Goal: Transaction & Acquisition: Book appointment/travel/reservation

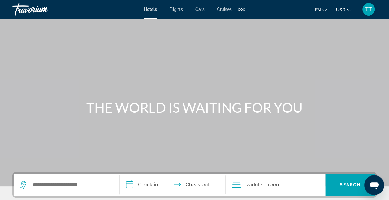
click at [325, 10] on icon "Change language" at bounding box center [325, 10] width 4 height 4
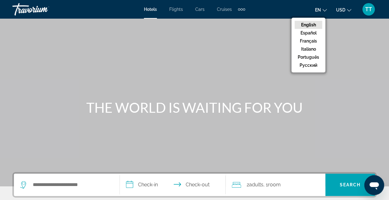
click at [349, 11] on icon "Change currency" at bounding box center [349, 10] width 4 height 2
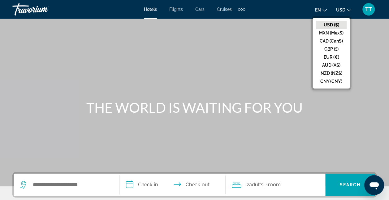
click at [349, 11] on icon "Change currency" at bounding box center [349, 10] width 4 height 2
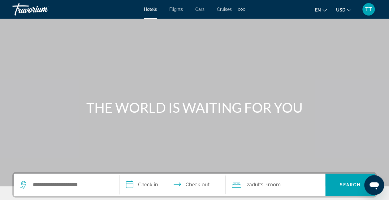
click at [151, 11] on span "Hotels" at bounding box center [150, 9] width 13 height 5
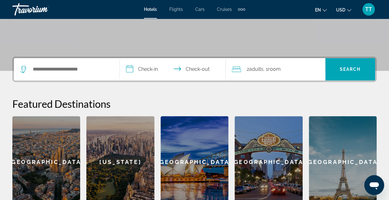
scroll to position [114, 0]
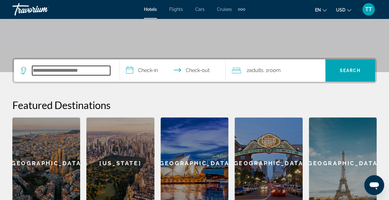
click at [60, 68] on input "Search widget" at bounding box center [71, 70] width 78 height 9
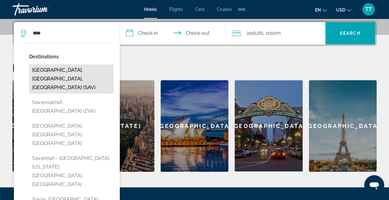
click at [58, 71] on button "[GEOGRAPHIC_DATA], [GEOGRAPHIC_DATA], [GEOGRAPHIC_DATA] (SAV)" at bounding box center [71, 78] width 85 height 29
type input "**********"
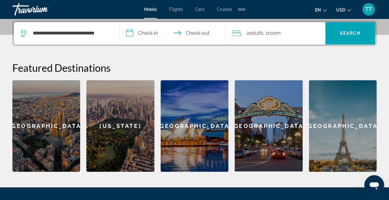
click at [250, 32] on span "2 Adult Adults" at bounding box center [255, 33] width 17 height 9
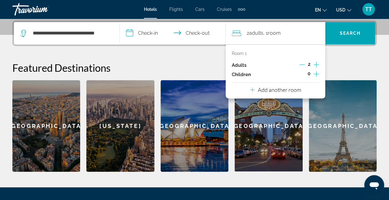
click at [318, 62] on icon "Increment adults" at bounding box center [317, 64] width 6 height 7
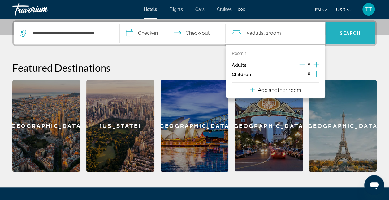
click at [343, 32] on span "Search" at bounding box center [350, 33] width 21 height 5
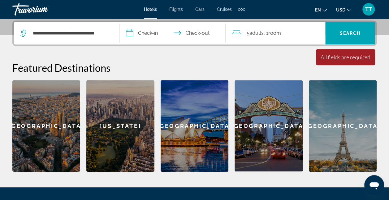
click at [148, 32] on input "**********" at bounding box center [174, 34] width 108 height 24
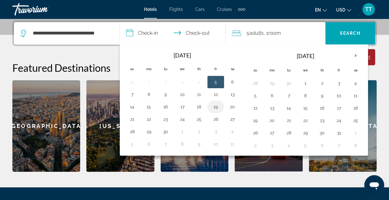
click at [213, 106] on button "19" at bounding box center [216, 106] width 10 height 9
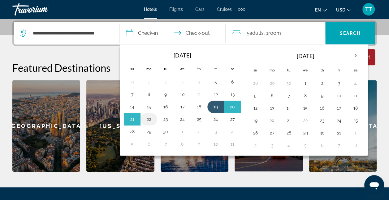
click at [147, 117] on button "22" at bounding box center [149, 119] width 10 height 9
type input "**********"
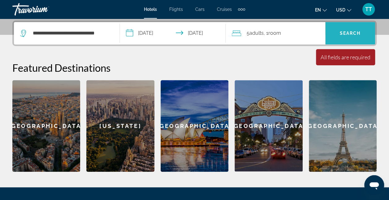
click at [346, 37] on span "Search widget" at bounding box center [351, 33] width 50 height 15
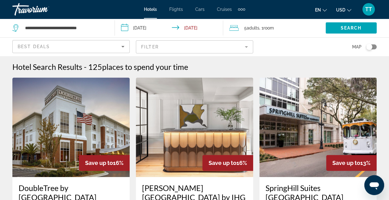
click at [244, 46] on mat-form-field "Filter" at bounding box center [194, 46] width 117 height 13
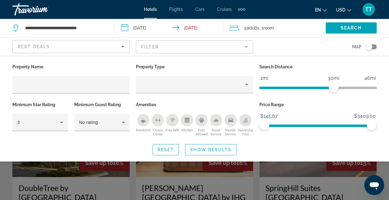
click at [246, 46] on mat-form-field "Filter" at bounding box center [194, 46] width 117 height 13
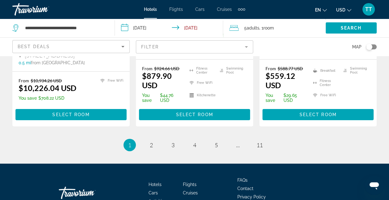
scroll to position [930, 0]
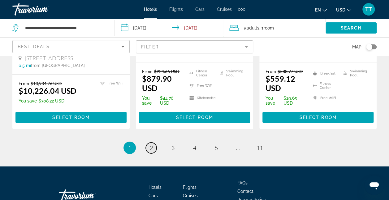
click at [149, 142] on link "page 2" at bounding box center [151, 147] width 11 height 11
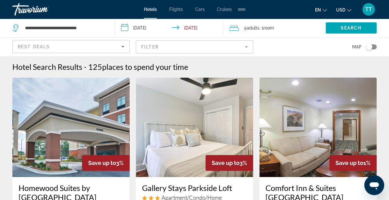
click at [248, 47] on mat-form-field "Filter" at bounding box center [194, 46] width 117 height 13
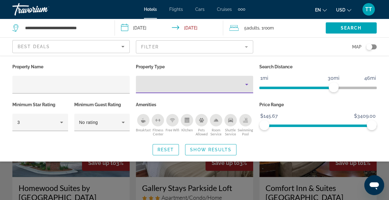
click at [243, 85] on div "Property type" at bounding box center [193, 84] width 104 height 7
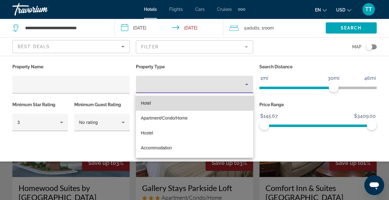
click at [152, 96] on mat-option "Hotel" at bounding box center [194, 102] width 117 height 15
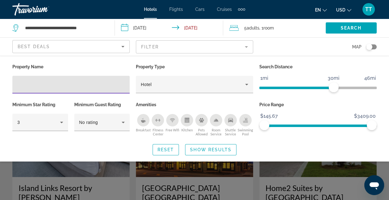
click at [52, 87] on input "Hotel Filters" at bounding box center [71, 84] width 108 height 7
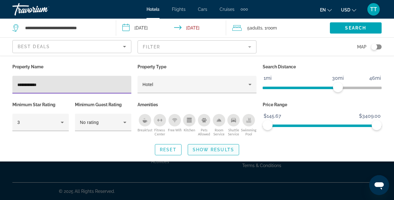
type input "**********"
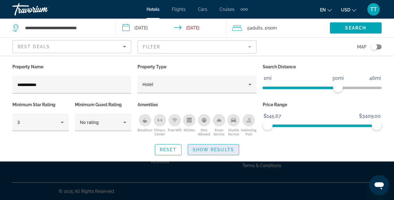
click at [216, 150] on span "Show Results" at bounding box center [214, 149] width 42 height 5
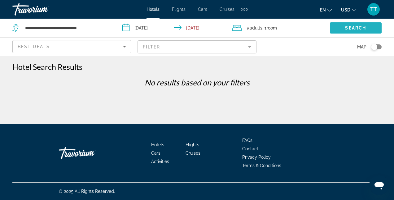
click at [352, 27] on span "Search" at bounding box center [355, 27] width 21 height 5
click at [248, 46] on mat-form-field "Filter" at bounding box center [197, 46] width 119 height 13
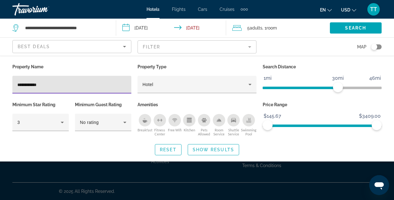
click at [248, 46] on mat-form-field "Filter" at bounding box center [197, 46] width 119 height 13
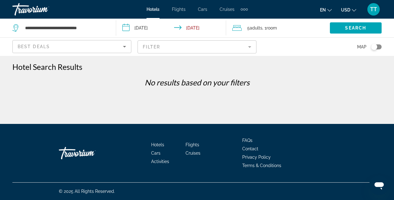
click at [253, 47] on mat-form-field "Filter" at bounding box center [197, 46] width 119 height 13
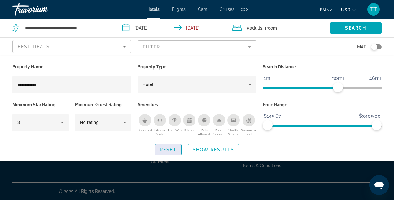
click at [172, 151] on span "Reset" at bounding box center [168, 149] width 17 height 5
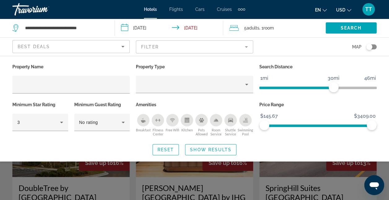
click at [375, 47] on div "Toggle map" at bounding box center [371, 46] width 11 height 5
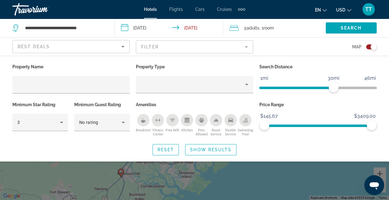
click at [219, 178] on div "Search widget" at bounding box center [194, 146] width 389 height 107
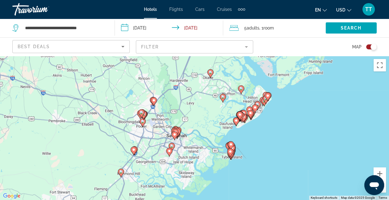
click at [370, 46] on div "Toggle map" at bounding box center [371, 46] width 11 height 5
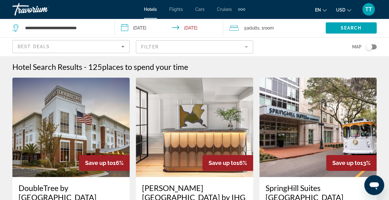
click at [124, 46] on icon "Sort by" at bounding box center [122, 46] width 7 height 7
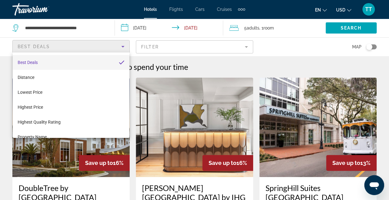
click at [124, 46] on div at bounding box center [194, 100] width 389 height 200
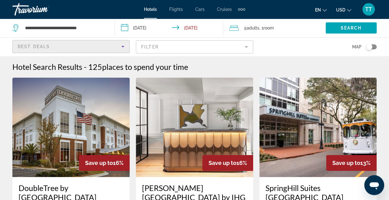
click at [124, 46] on icon "Sort by" at bounding box center [122, 46] width 7 height 7
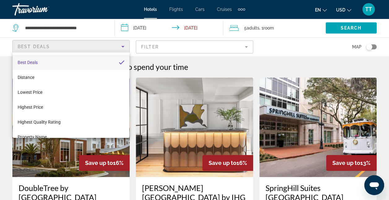
click at [124, 46] on div at bounding box center [194, 100] width 389 height 200
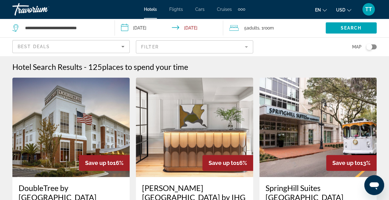
click at [249, 45] on mat-form-field "Filter" at bounding box center [194, 46] width 117 height 13
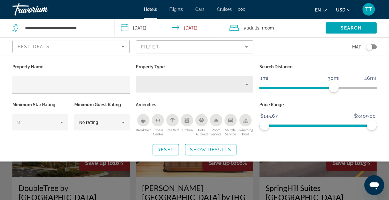
click at [251, 84] on div "Hotel Filters" at bounding box center [194, 84] width 117 height 17
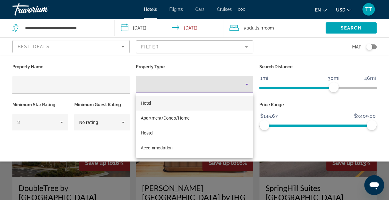
click at [251, 84] on div at bounding box center [194, 100] width 389 height 200
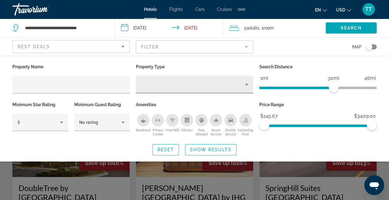
click at [251, 84] on div "Hotel Filters" at bounding box center [194, 84] width 117 height 17
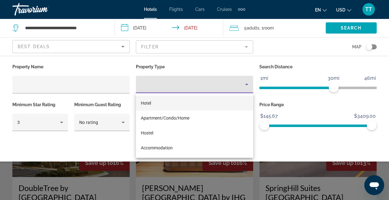
click at [251, 84] on div at bounding box center [194, 100] width 389 height 200
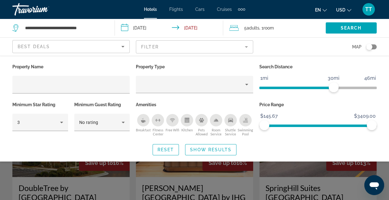
click at [249, 46] on mat-form-field "Filter" at bounding box center [194, 46] width 117 height 13
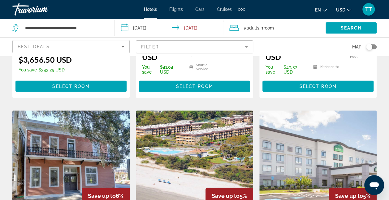
scroll to position [724, 0]
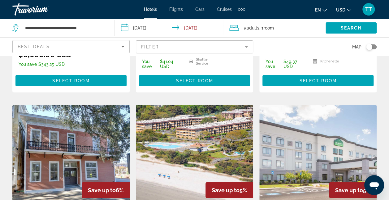
click at [33, 7] on div "Travorium" at bounding box center [43, 9] width 62 height 16
